Goal: Register for event/course

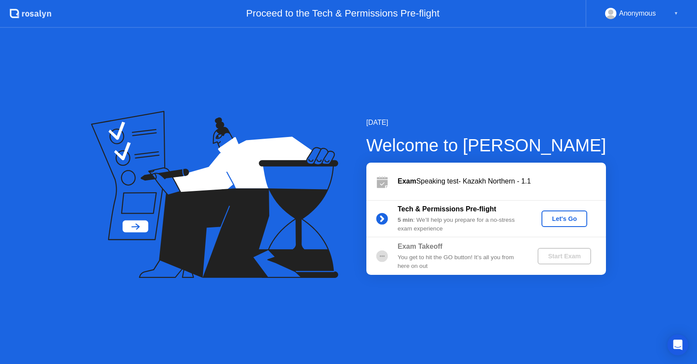
click at [391, 182] on div at bounding box center [381, 181] width 31 height 17
click at [461, 185] on div "Exam Speaking test- Kazakh Northern - 1.1" at bounding box center [501, 181] width 208 height 10
click at [569, 218] on div "Let's Go" at bounding box center [564, 218] width 39 height 7
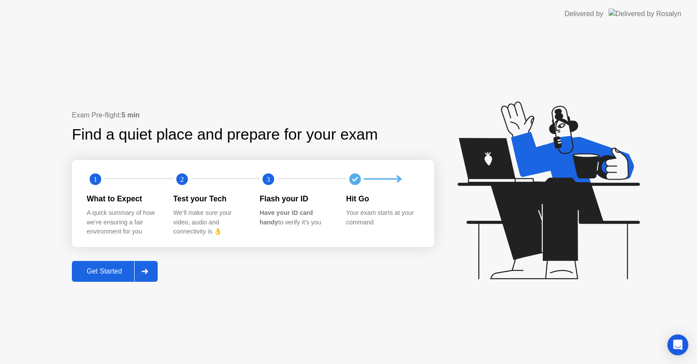
click at [142, 270] on div at bounding box center [144, 272] width 21 height 20
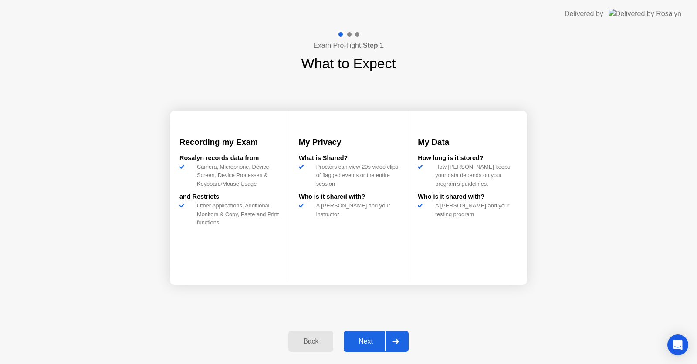
click at [370, 340] on div "Next" at bounding box center [365, 342] width 39 height 8
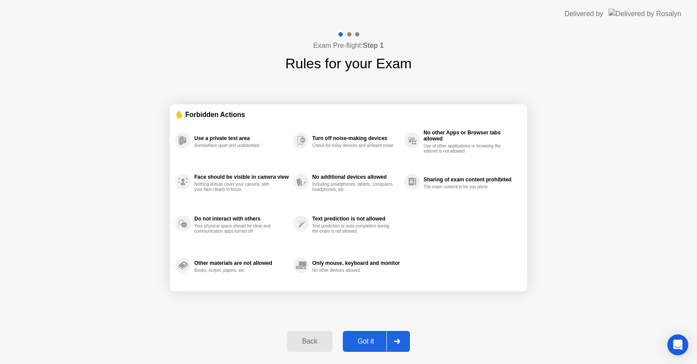
click at [369, 340] on div "Got it" at bounding box center [365, 342] width 41 height 8
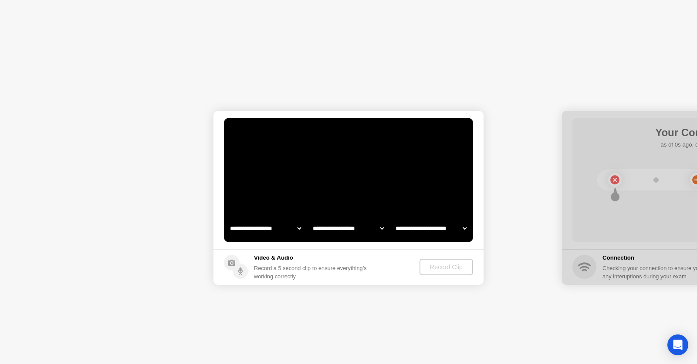
select select "**********"
select select "*******"
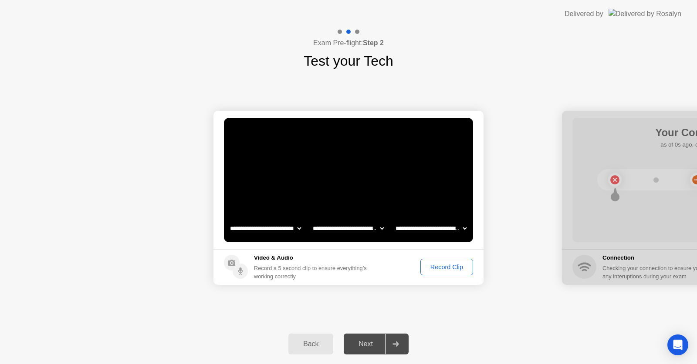
click at [454, 268] on div "Record Clip" at bounding box center [446, 267] width 47 height 7
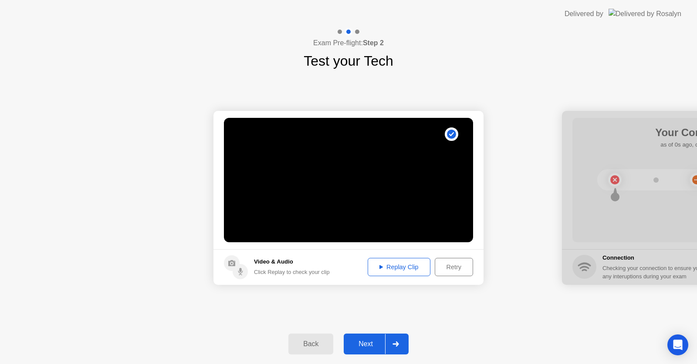
click at [454, 266] on div "Retry" at bounding box center [454, 267] width 32 height 7
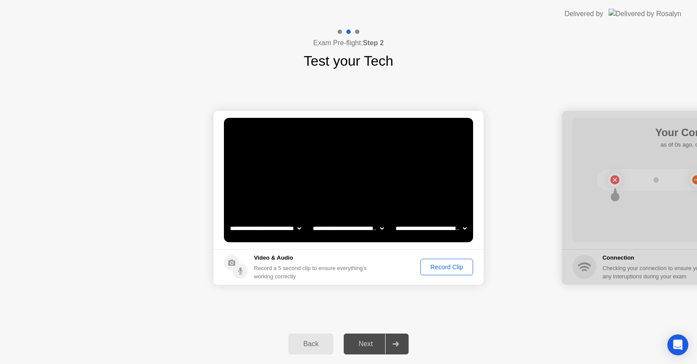
click at [442, 264] on div "Record Clip" at bounding box center [446, 267] width 47 height 7
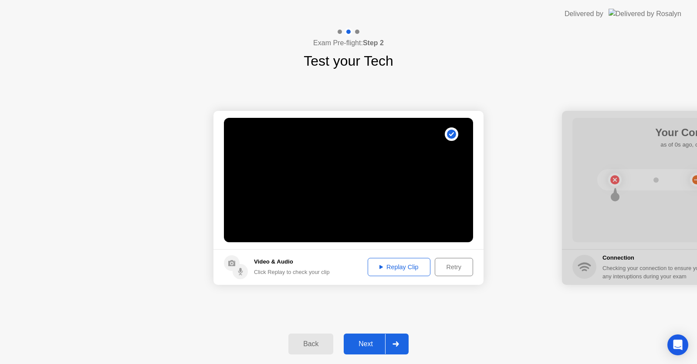
click at [401, 265] on div "Replay Clip" at bounding box center [398, 267] width 57 height 7
click at [373, 340] on div "Next" at bounding box center [365, 344] width 39 height 8
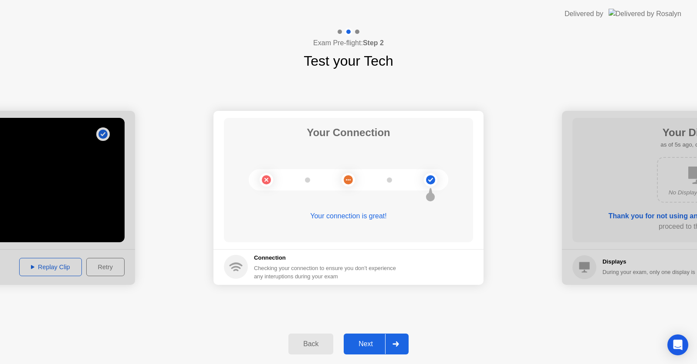
click at [367, 342] on div "Next" at bounding box center [365, 344] width 39 height 8
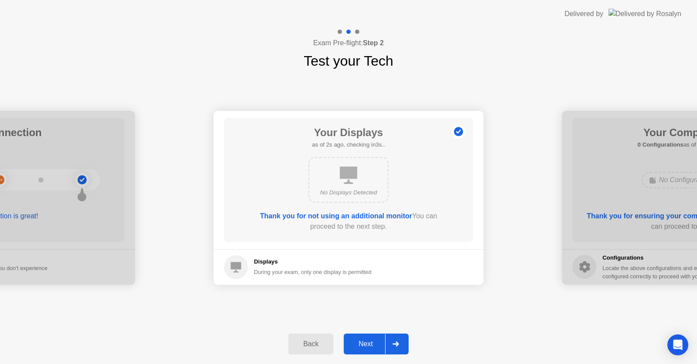
click at [367, 342] on div "Next" at bounding box center [365, 344] width 39 height 8
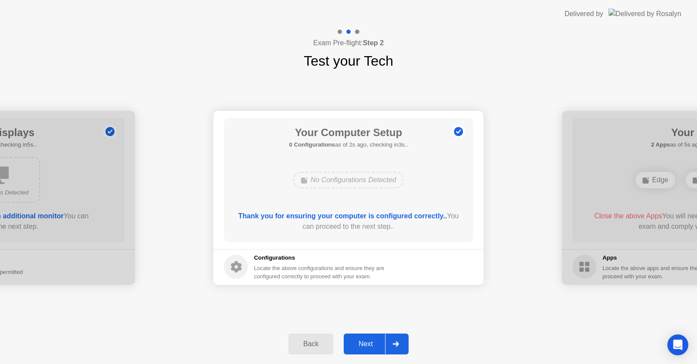
click at [367, 345] on div "Next" at bounding box center [365, 344] width 39 height 8
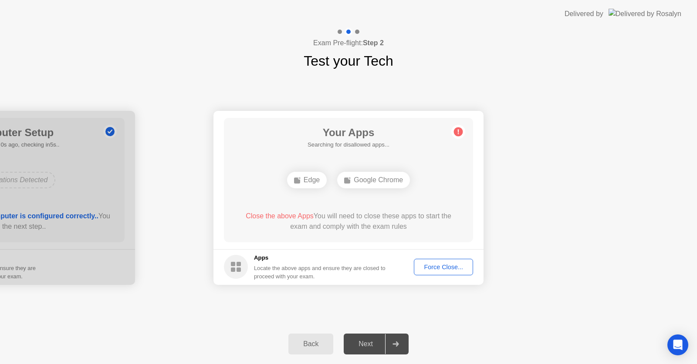
click at [444, 267] on div "Force Close..." at bounding box center [443, 267] width 53 height 7
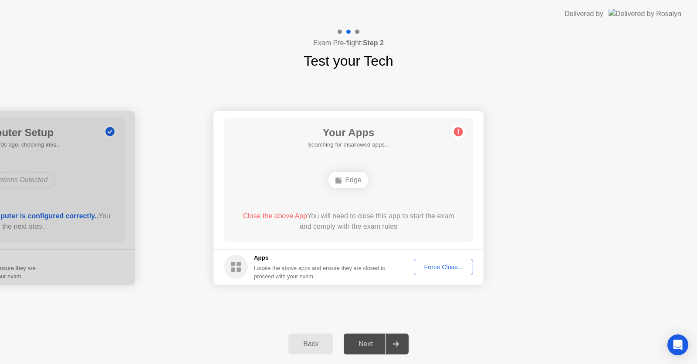
click at [442, 274] on button "Force Close..." at bounding box center [443, 267] width 59 height 17
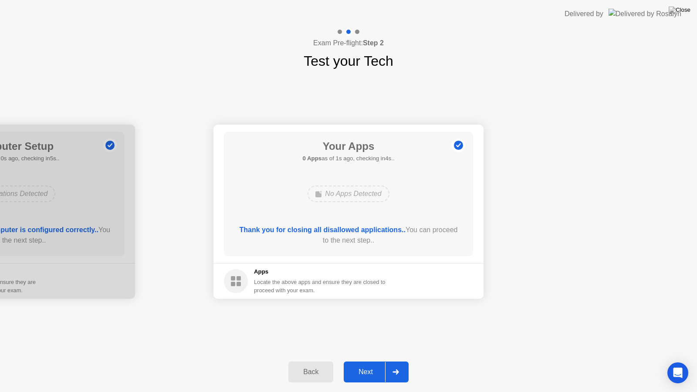
click at [372, 364] on div "Next" at bounding box center [365, 372] width 39 height 8
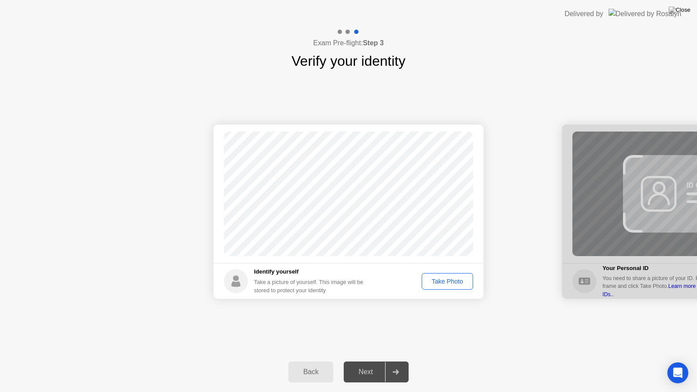
click at [459, 278] on div "Take Photo" at bounding box center [446, 281] width 45 height 7
click at [370, 364] on div "Next" at bounding box center [365, 372] width 39 height 8
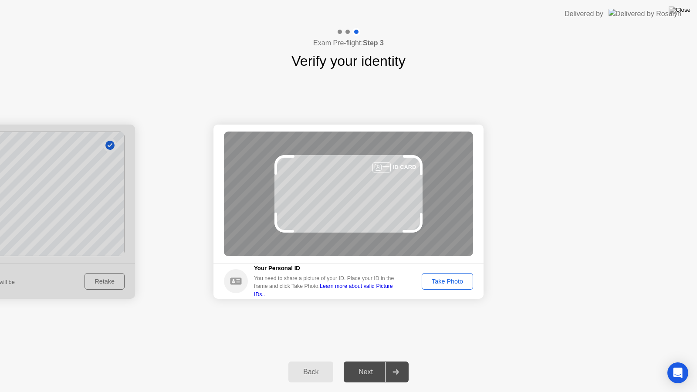
click at [306, 364] on div "Back" at bounding box center [311, 372] width 40 height 8
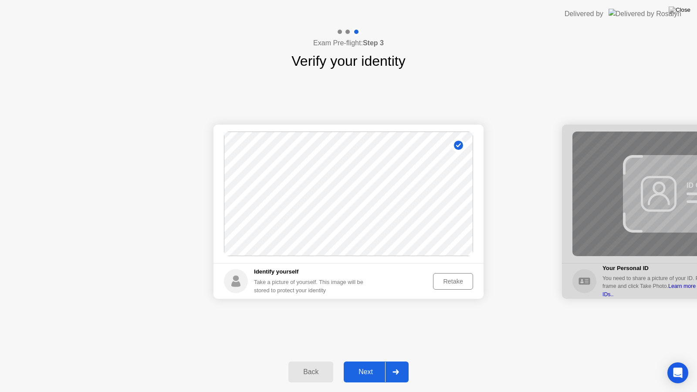
click at [452, 278] on div "Retake" at bounding box center [453, 281] width 34 height 7
click at [434, 278] on div "Take Photo" at bounding box center [446, 281] width 45 height 7
click at [364, 364] on div "Next" at bounding box center [365, 372] width 39 height 8
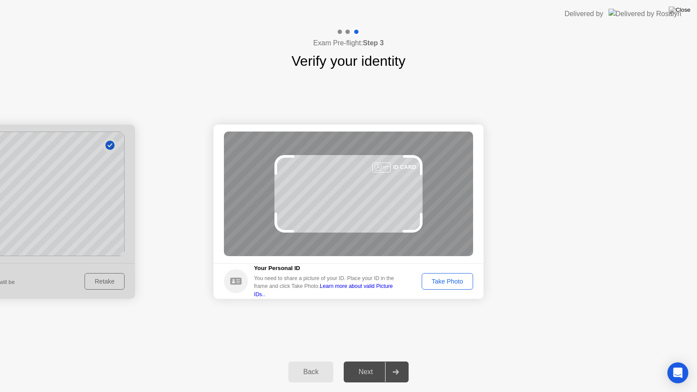
click at [448, 281] on div "Take Photo" at bounding box center [446, 281] width 45 height 7
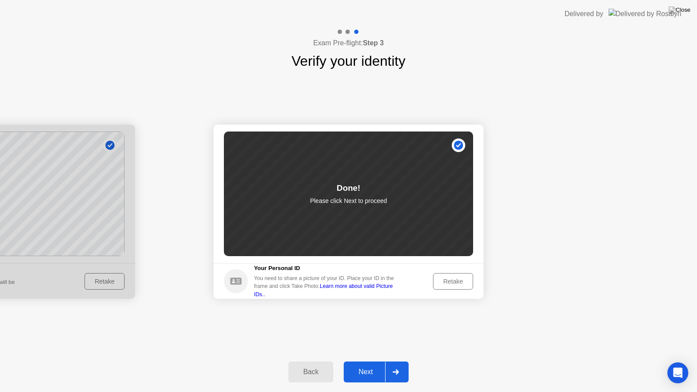
click at [372, 364] on div "Next" at bounding box center [365, 372] width 39 height 8
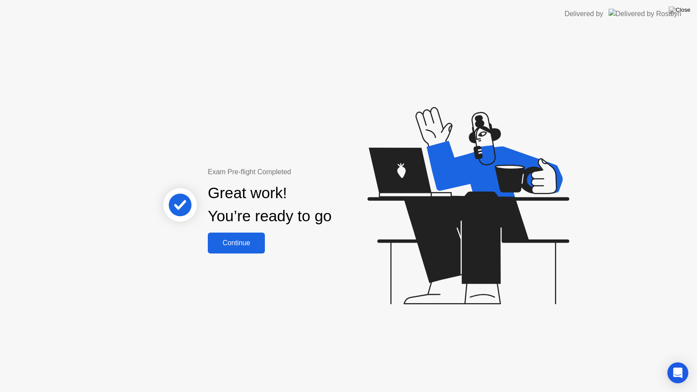
click at [249, 249] on button "Continue" at bounding box center [236, 242] width 57 height 21
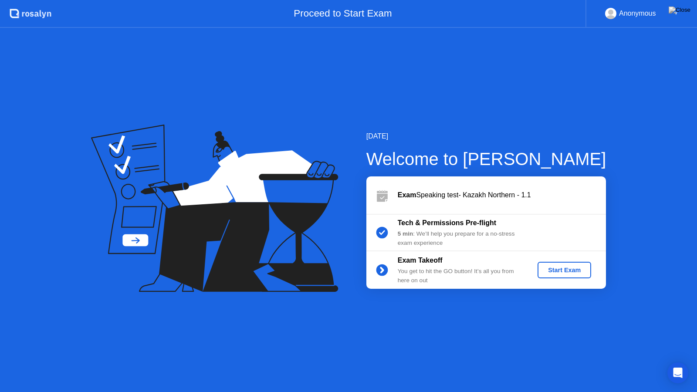
click at [576, 269] on div "Start Exam" at bounding box center [564, 269] width 47 height 7
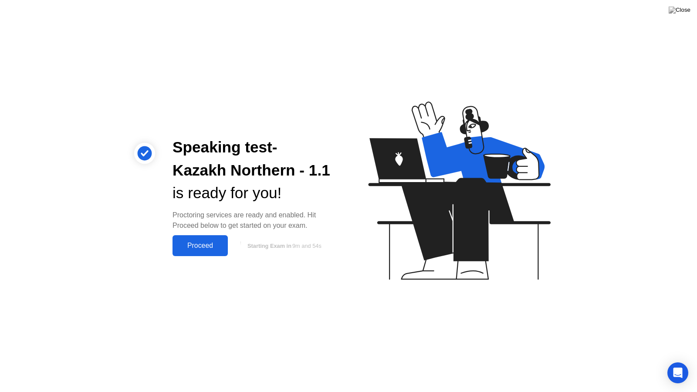
click at [199, 243] on div "Proceed" at bounding box center [200, 246] width 50 height 8
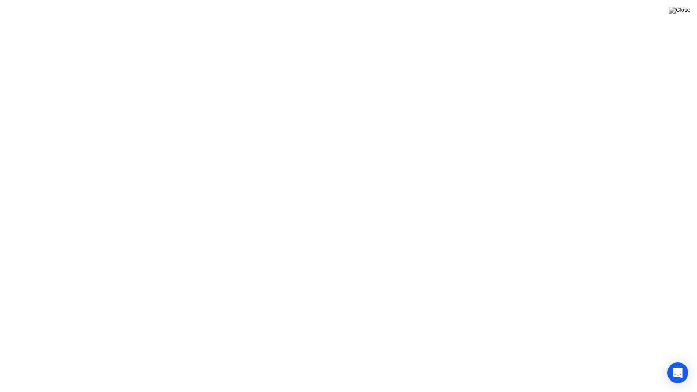
click icon
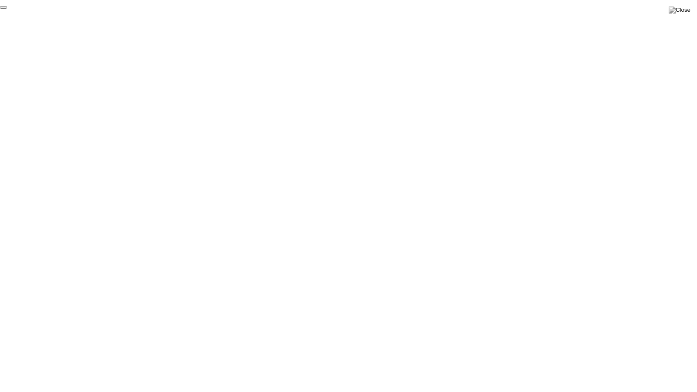
click div "End Proctoring Session"
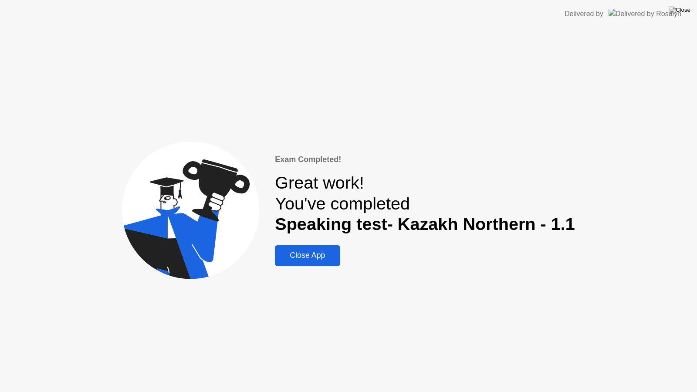
click at [308, 260] on div "Close App" at bounding box center [307, 255] width 60 height 9
